Goal: Information Seeking & Learning: Learn about a topic

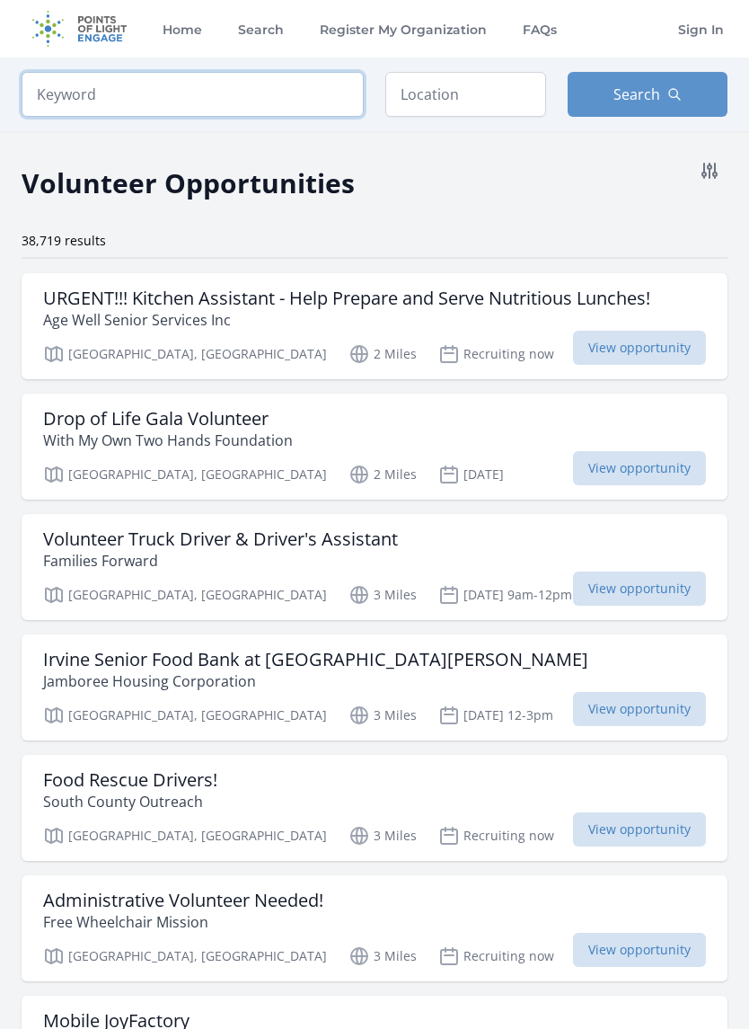
click at [279, 81] on input "search" at bounding box center [193, 94] width 342 height 45
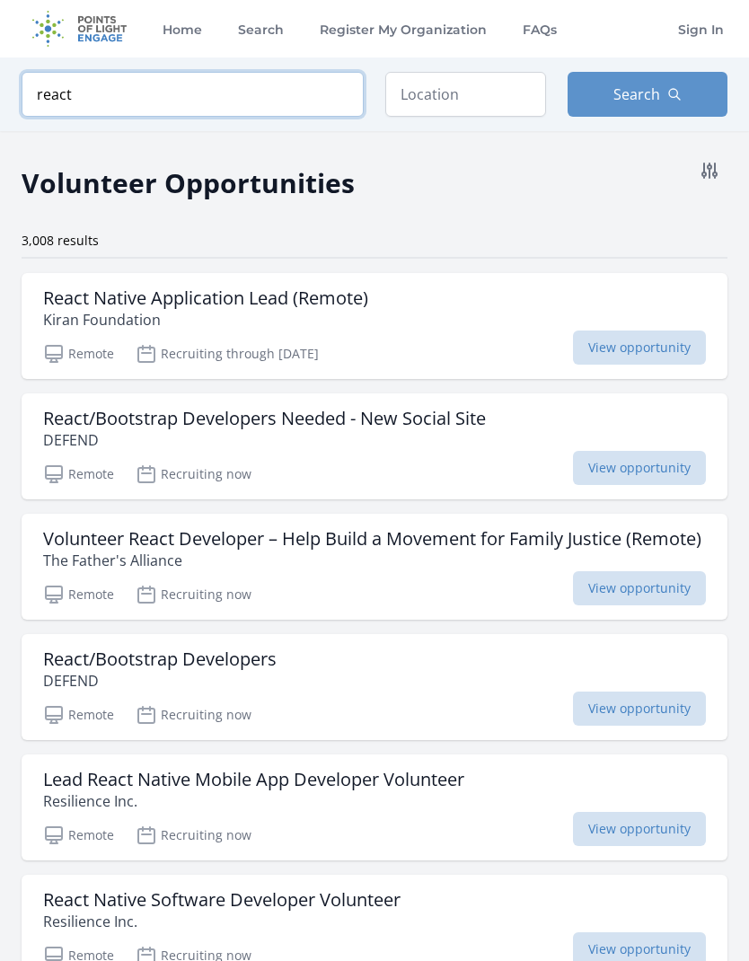
click button "submit" at bounding box center [0, 0] width 0 height 0
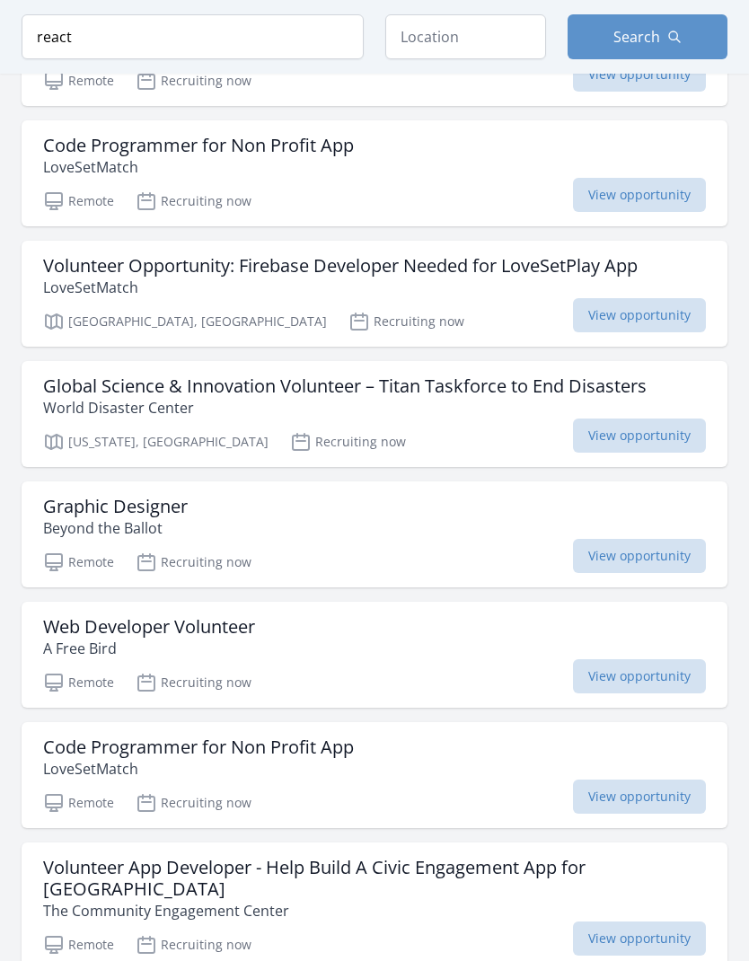
scroll to position [1511, 0]
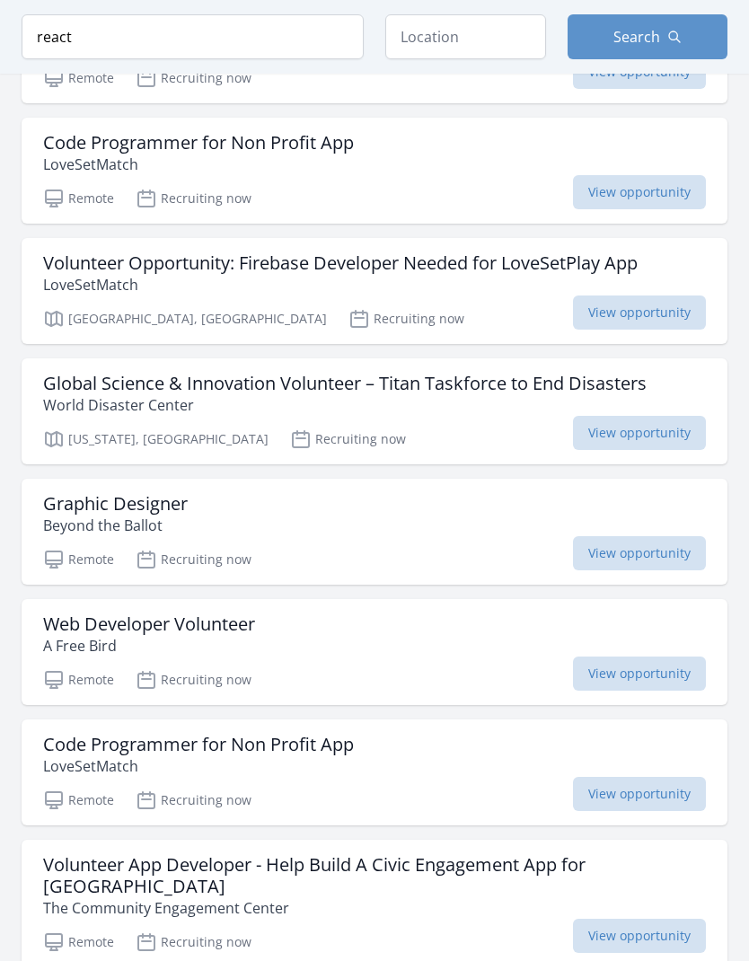
click at [217, 636] on h3 "Web Developer Volunteer" at bounding box center [149, 626] width 212 height 22
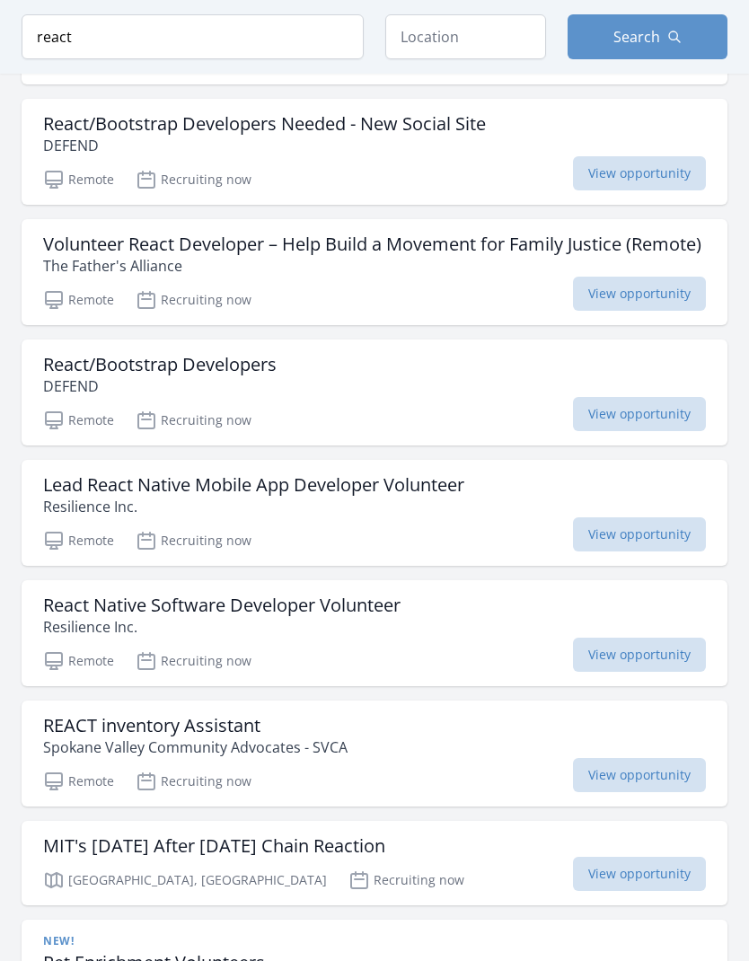
scroll to position [0, 0]
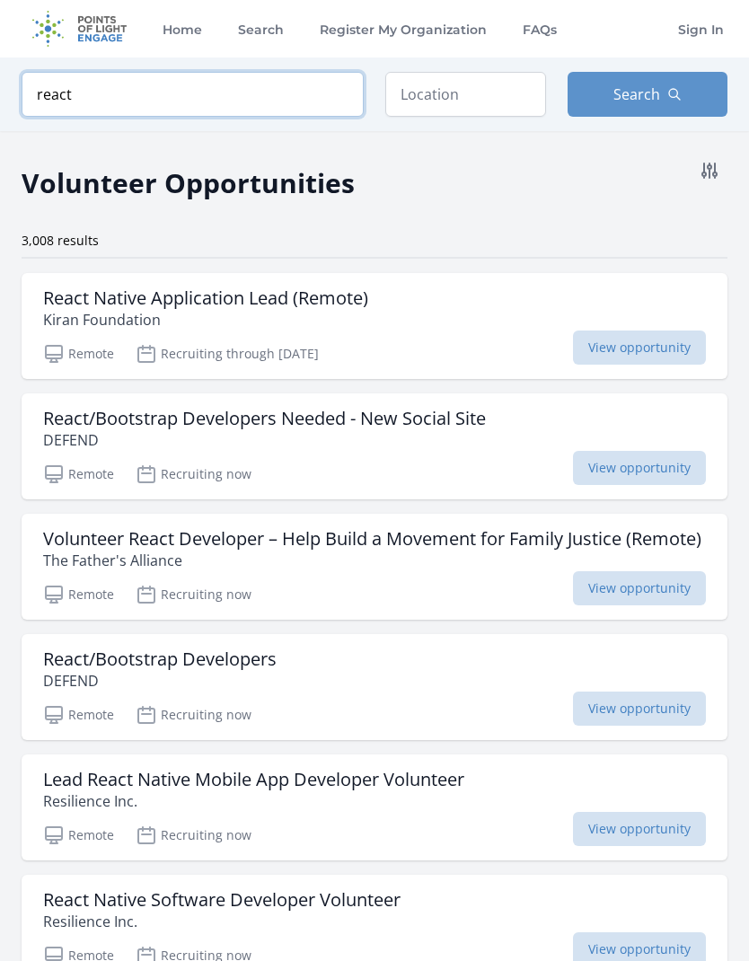
click at [290, 97] on input "react" at bounding box center [193, 94] width 342 height 45
type input "r"
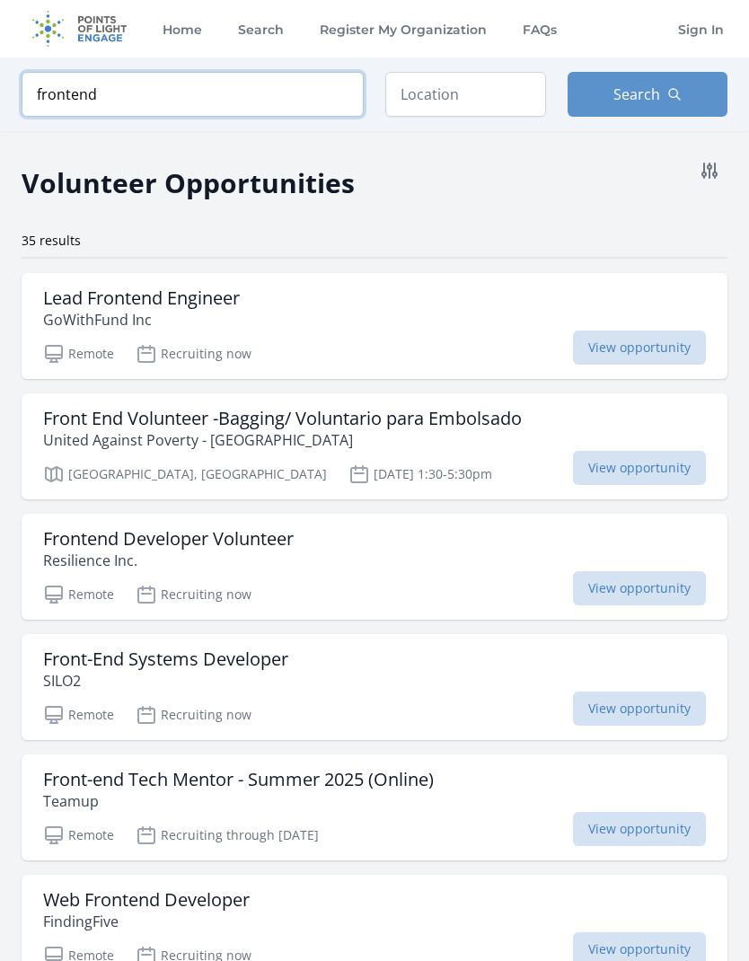
type input "frontend"
click button "submit" at bounding box center [0, 0] width 0 height 0
click at [450, 91] on input "text" at bounding box center [465, 94] width 161 height 45
type input "Remote, OR, USA"
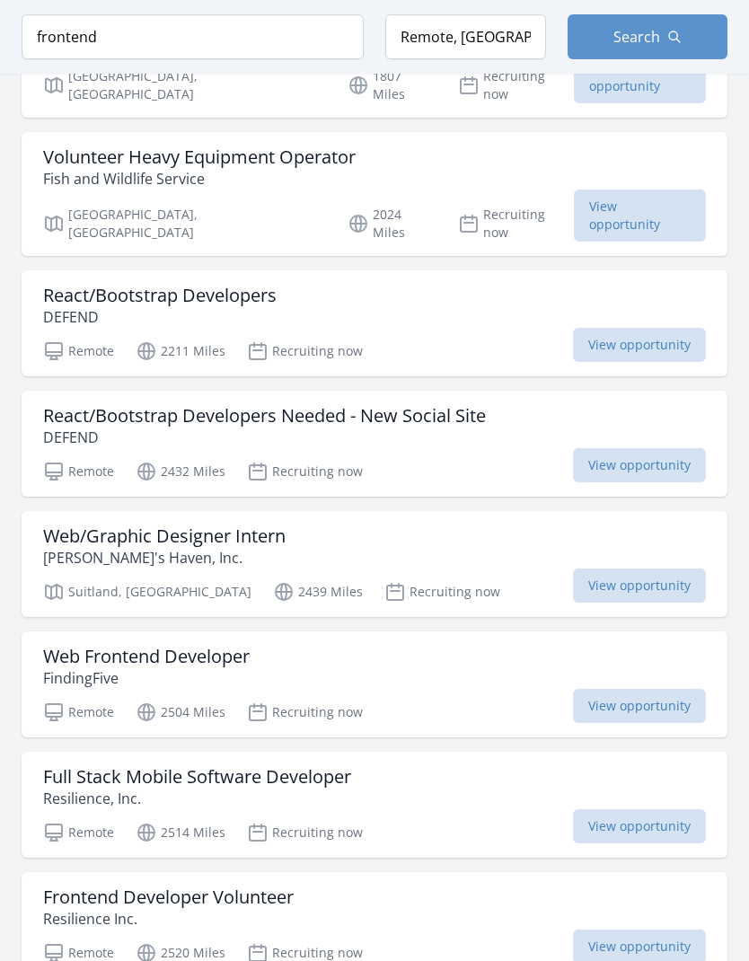
scroll to position [1647, 0]
click at [205, 668] on p "FindingFive" at bounding box center [146, 679] width 207 height 22
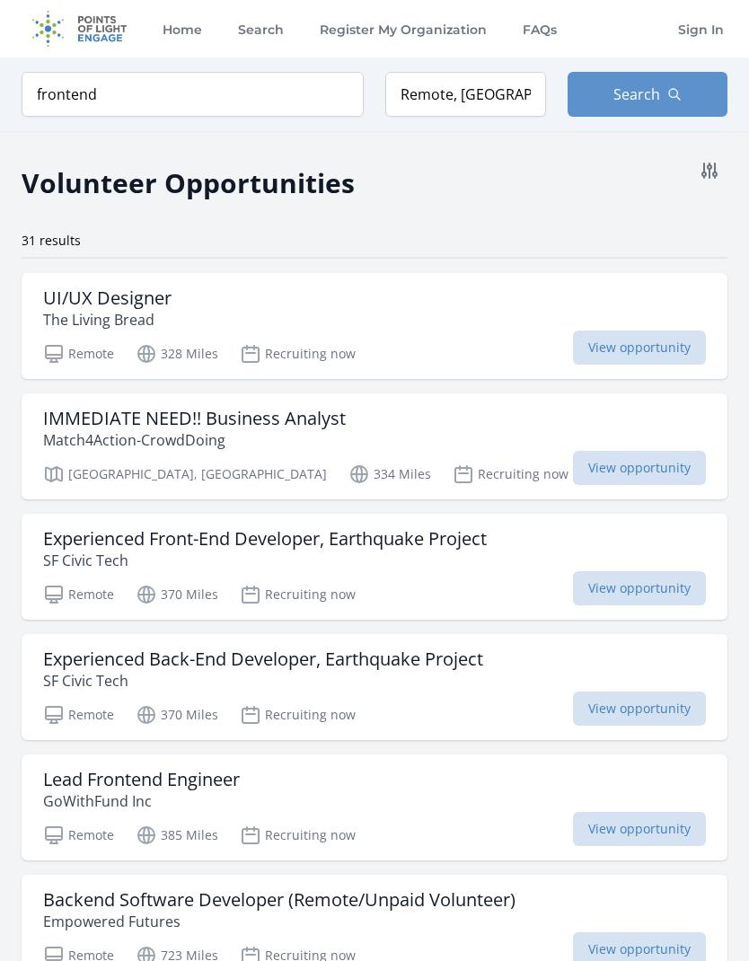
scroll to position [1719, 0]
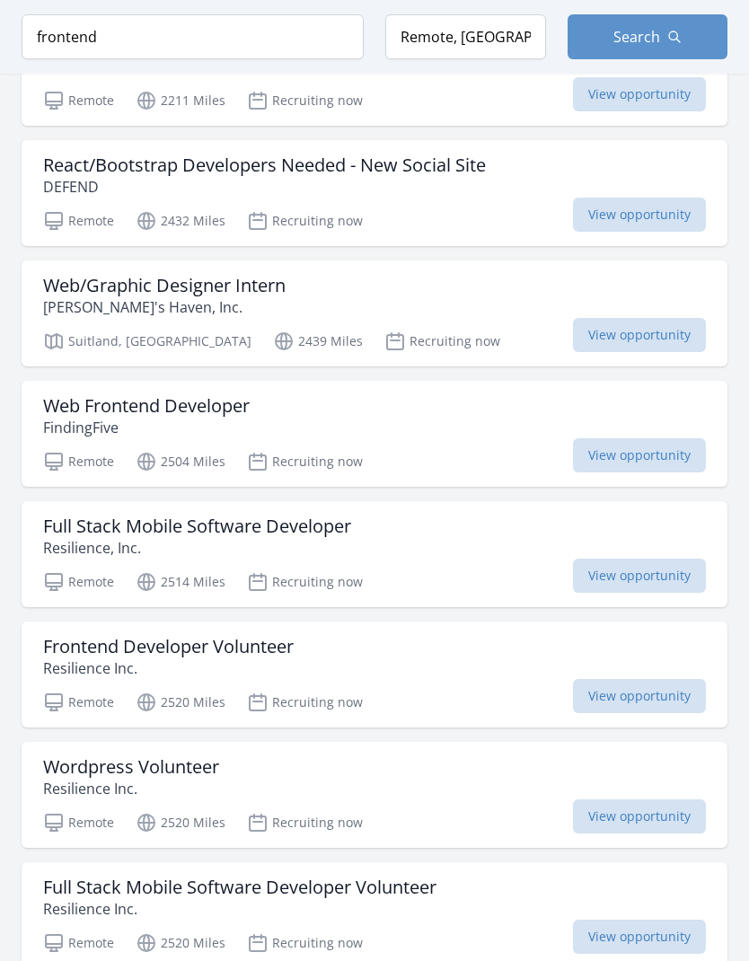
scroll to position [1899, 0]
click at [288, 635] on h3 "Frontend Developer Volunteer" at bounding box center [168, 646] width 251 height 22
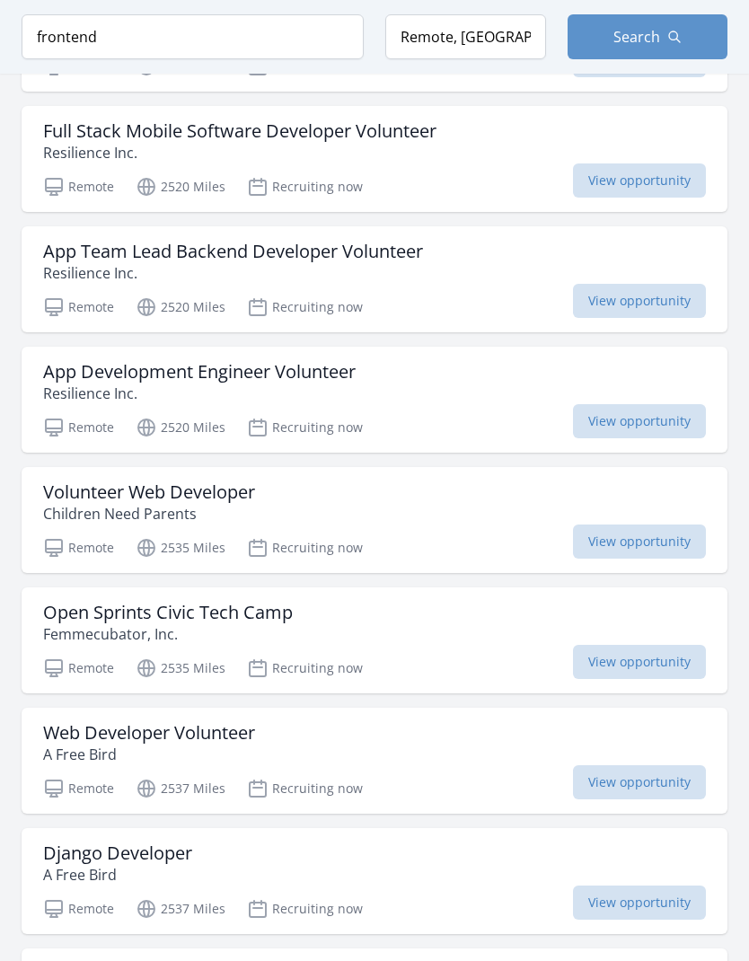
scroll to position [2656, 0]
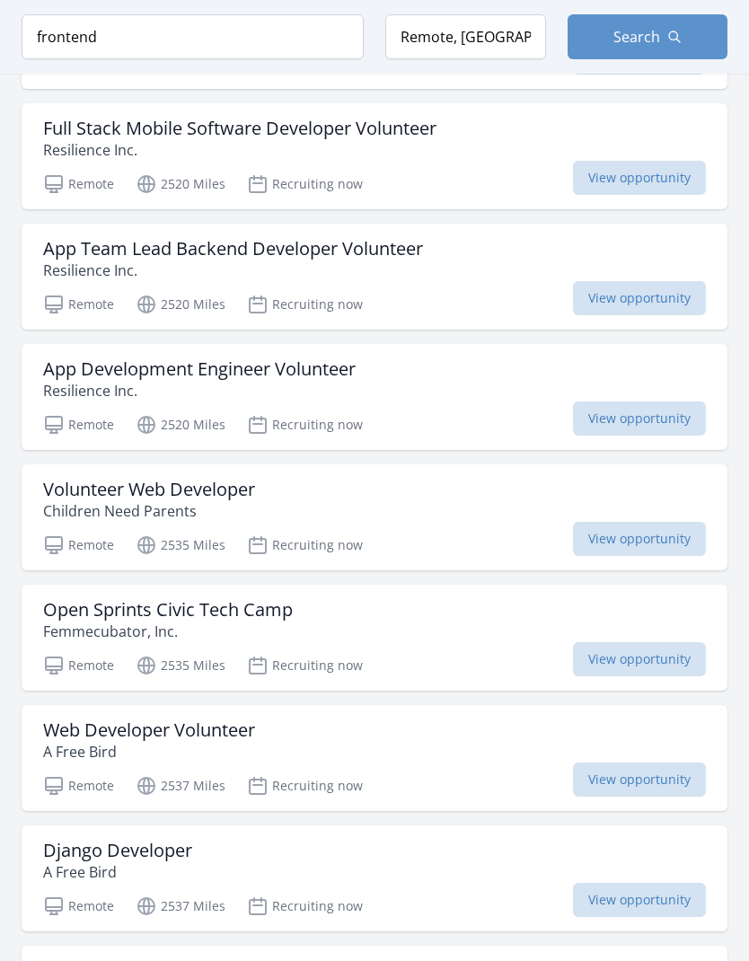
click at [236, 480] on h3 "Volunteer Web Developer" at bounding box center [149, 491] width 212 height 22
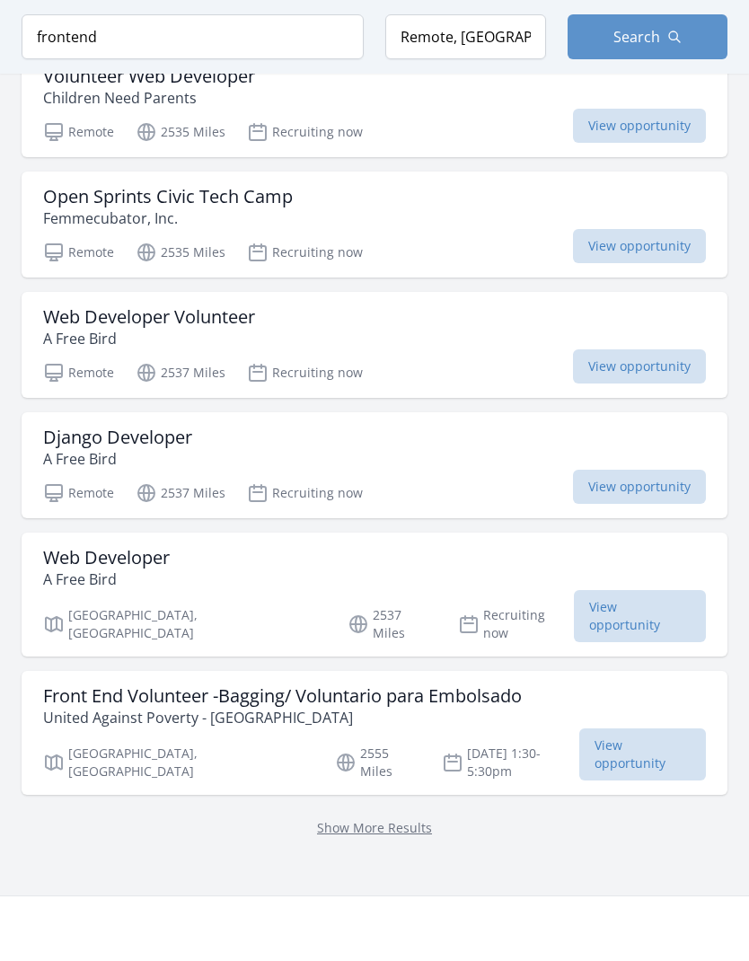
scroll to position [3074, 0]
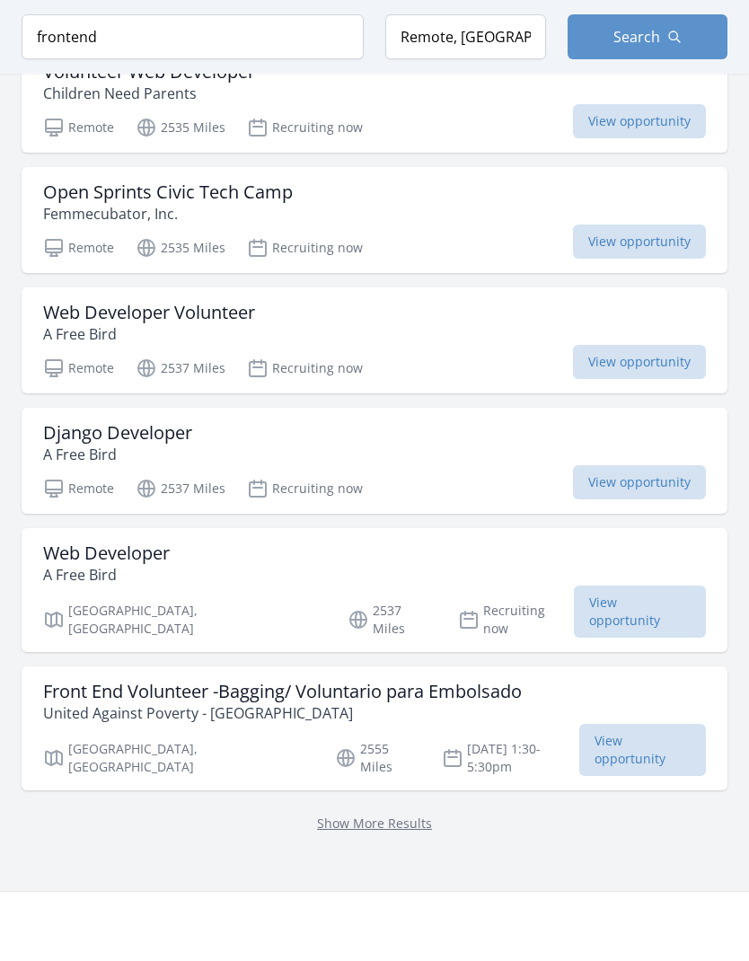
click at [394, 816] on link "Show More Results" at bounding box center [374, 824] width 115 height 17
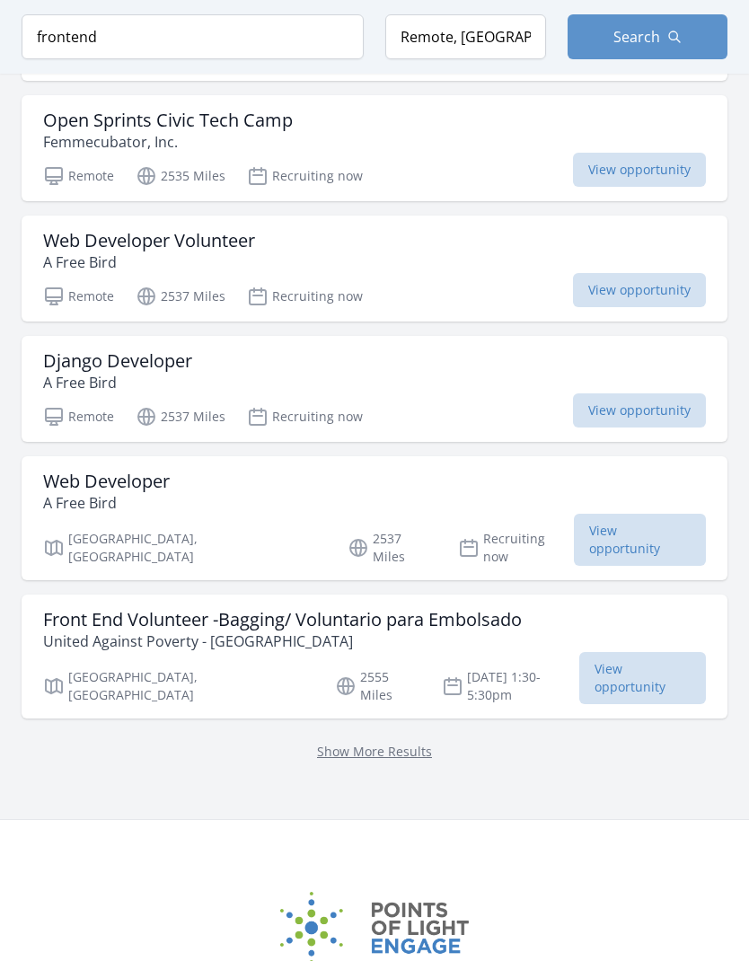
click at [387, 743] on link "Show More Results" at bounding box center [374, 751] width 115 height 17
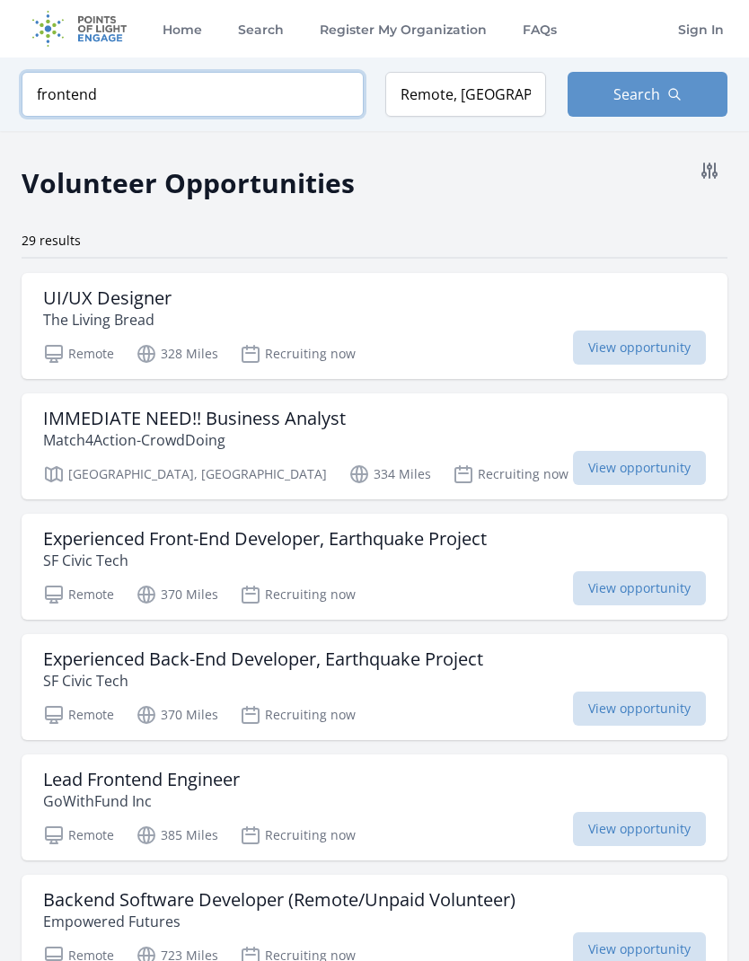
click at [114, 97] on input "frontend" at bounding box center [193, 94] width 342 height 45
type input "f"
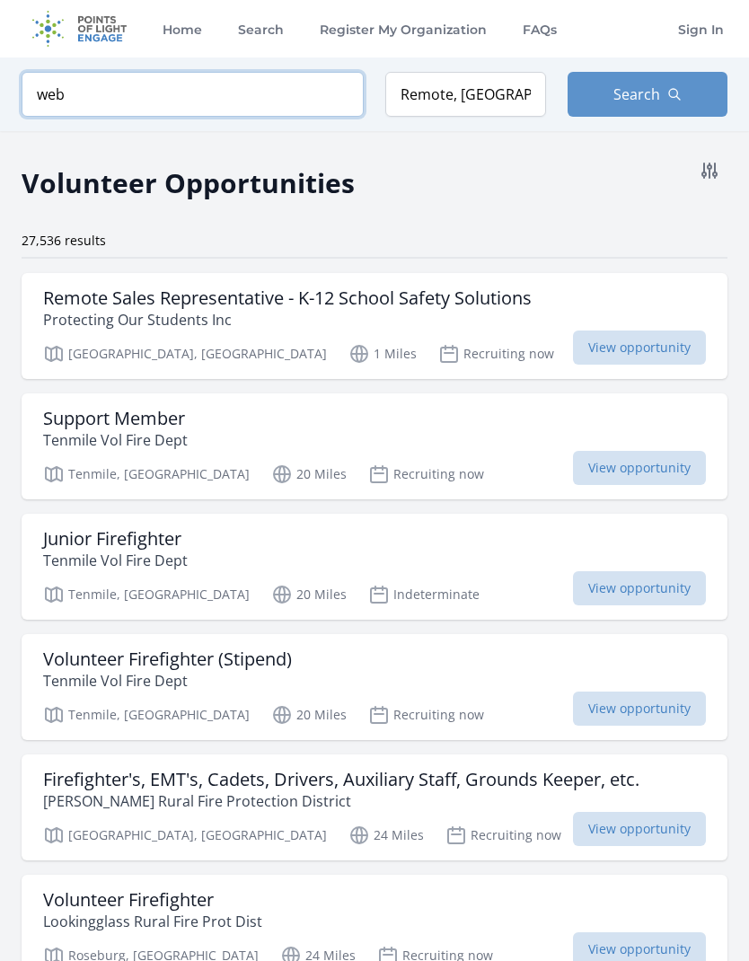
click button "submit" at bounding box center [0, 0] width 0 height 0
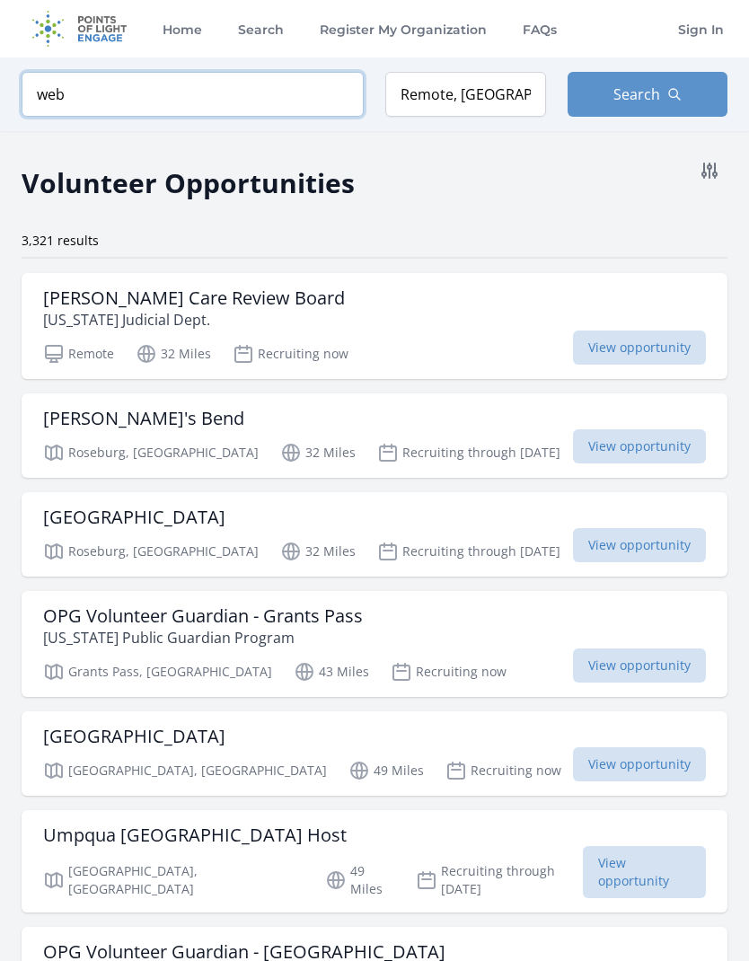
click at [83, 93] on input "web" at bounding box center [193, 94] width 342 height 45
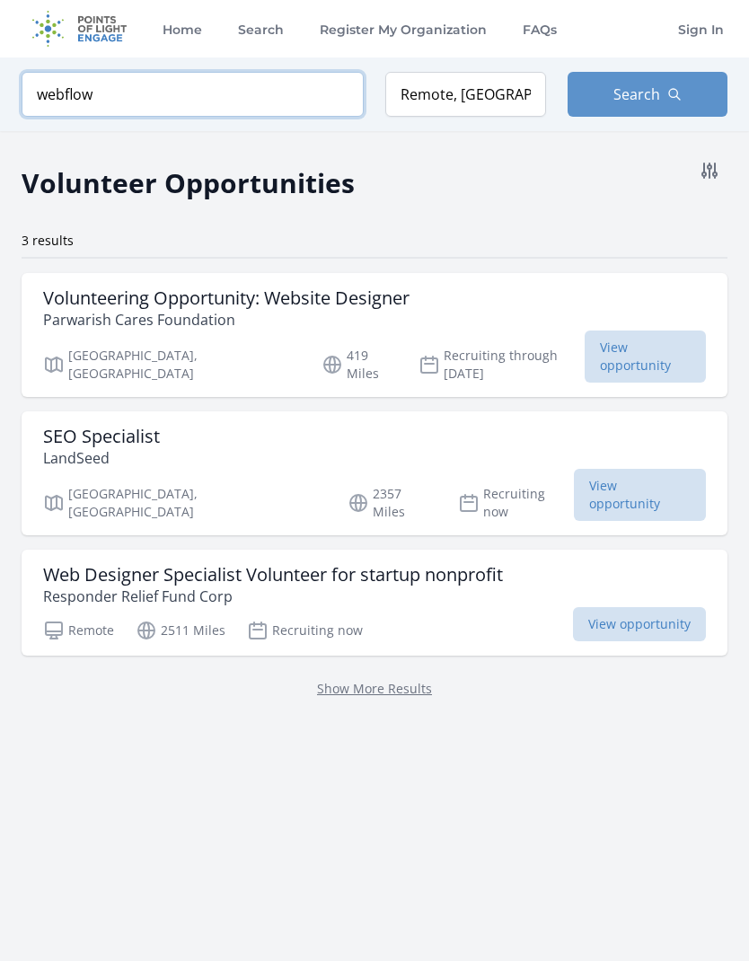
click button "submit" at bounding box center [0, 0] width 0 height 0
click at [475, 564] on h3 "Web Designer Specialist Volunteer for startup nonprofit" at bounding box center [273, 575] width 460 height 22
click at [105, 85] on input "webflo" at bounding box center [193, 94] width 342 height 45
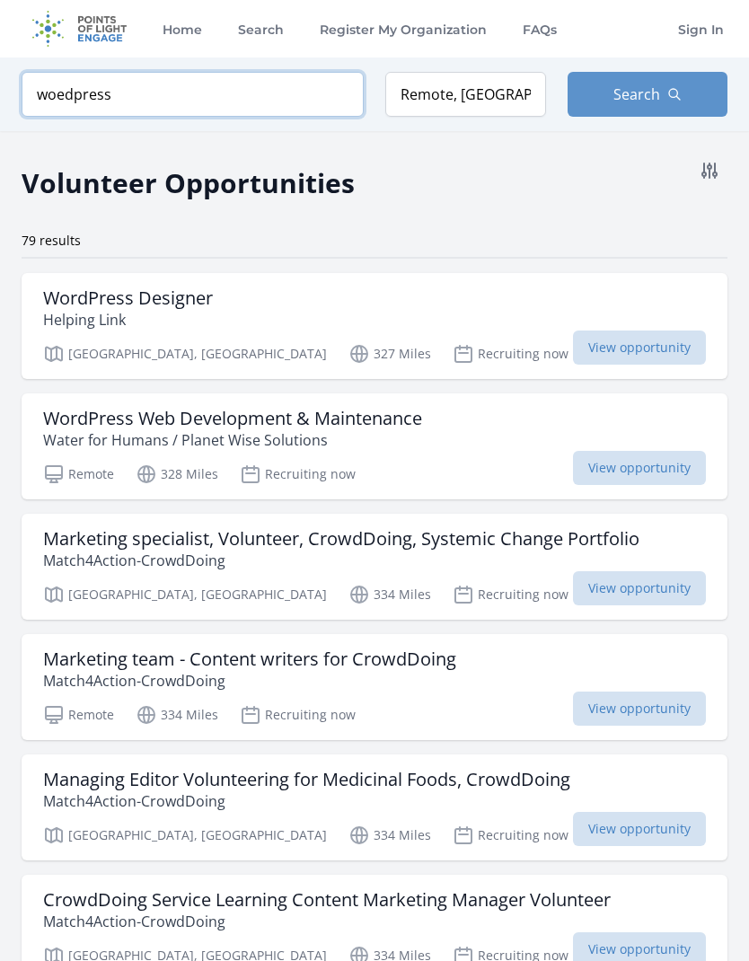
type input "woedpress"
click button "submit" at bounding box center [0, 0] width 0 height 0
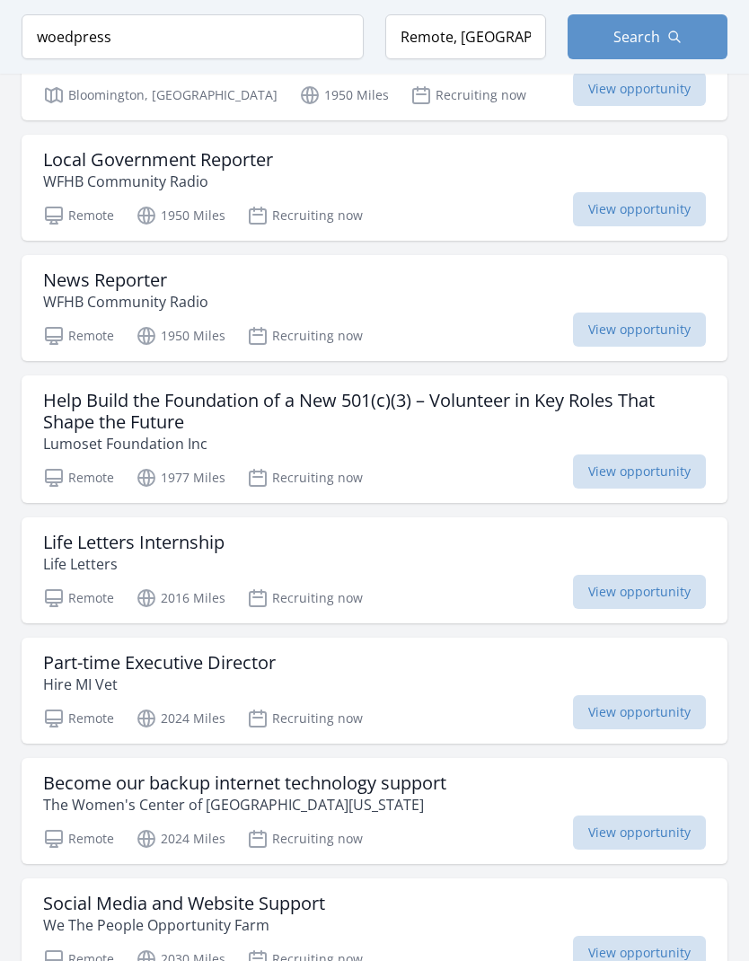
scroll to position [4509, 0]
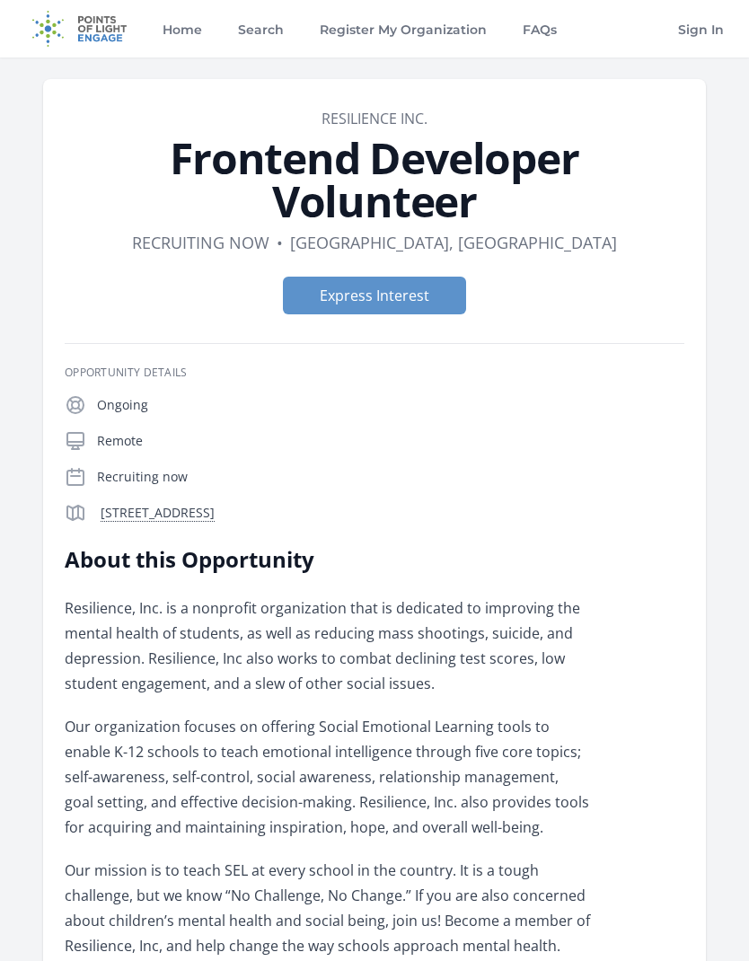
scroll to position [5, 0]
